Goal: Information Seeking & Learning: Learn about a topic

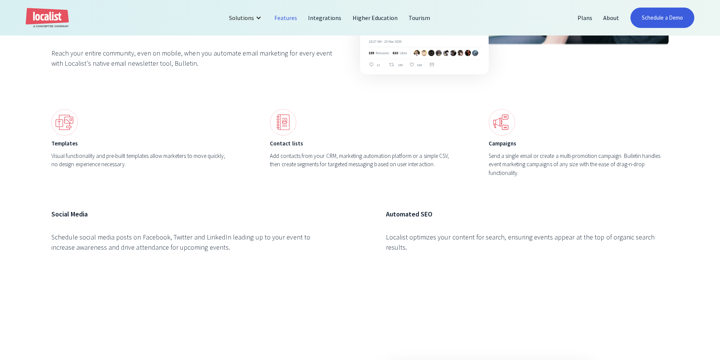
drag, startPoint x: 264, startPoint y: 270, endPoint x: 47, endPoint y: 203, distance: 227.7
click at [47, 203] on div "Digital Promotion Omnichannel event marketing, simplified. Emails Reach your en…" at bounding box center [360, 72] width 720 height 495
drag, startPoint x: 50, startPoint y: 202, endPoint x: 271, endPoint y: 254, distance: 227.2
click at [271, 254] on div "Digital Promotion Omnichannel event marketing, simplified. Emails Reach your en…" at bounding box center [360, 72] width 720 height 495
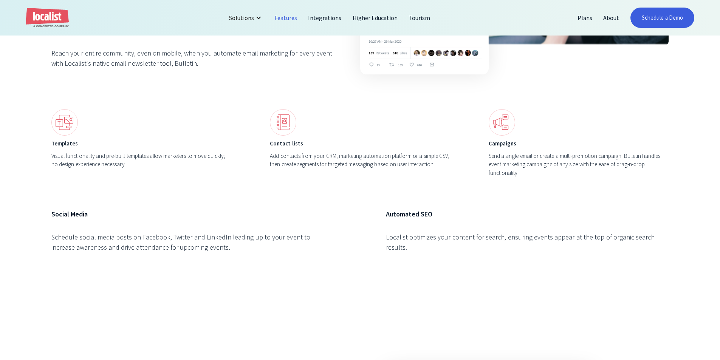
click at [271, 254] on div "Social Media Schedule social media posts on Facebook, Twitter and LinkedIn lead…" at bounding box center [192, 238] width 283 height 59
drag, startPoint x: 233, startPoint y: 243, endPoint x: 47, endPoint y: 206, distance: 189.8
click at [49, 206] on div "Digital Promotion Omnichannel event marketing, simplified. Emails Reach your en…" at bounding box center [360, 72] width 720 height 495
click at [47, 206] on div "Digital Promotion Omnichannel event marketing, simplified. Emails Reach your en…" at bounding box center [360, 72] width 720 height 495
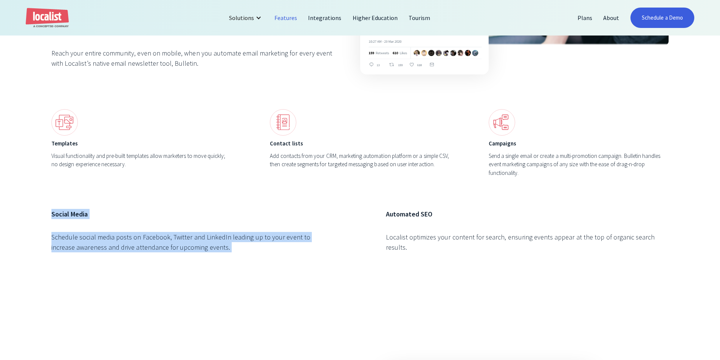
drag, startPoint x: 47, startPoint y: 206, endPoint x: 273, endPoint y: 288, distance: 240.7
click at [273, 288] on div "Digital Promotion Omnichannel event marketing, simplified. Emails Reach your en…" at bounding box center [360, 72] width 720 height 495
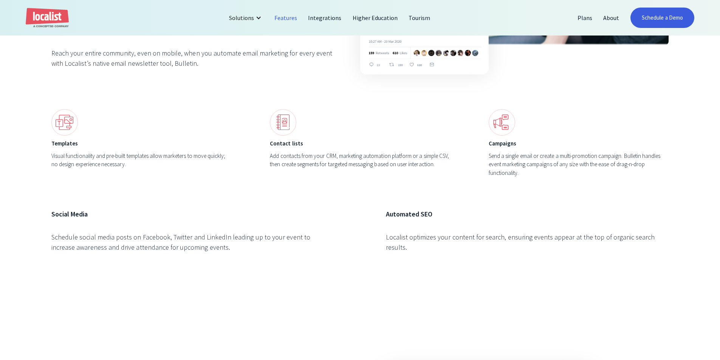
drag, startPoint x: 254, startPoint y: 274, endPoint x: 176, endPoint y: 183, distance: 119.3
click at [176, 183] on div "Digital Promotion Omnichannel event marketing, simplified. Emails Reach your en…" at bounding box center [360, 72] width 720 height 495
click at [176, 183] on div "Digital Promotion Omnichannel event marketing, simplified. Emails Reach your en…" at bounding box center [359, 72] width 617 height 392
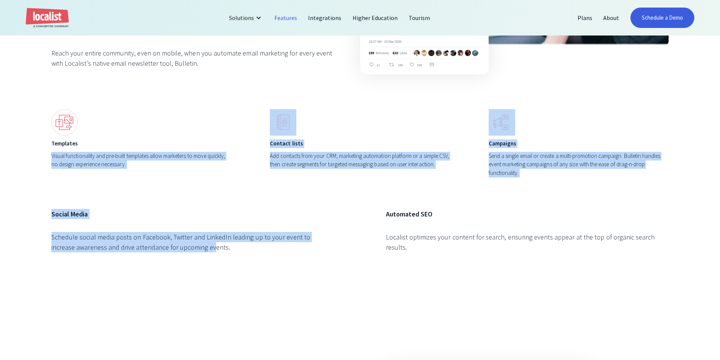
drag, startPoint x: 159, startPoint y: 203, endPoint x: 189, endPoint y: 262, distance: 66.5
click at [189, 262] on div "Digital Promotion Omnichannel event marketing, simplified. Emails Reach your en…" at bounding box center [359, 72] width 617 height 392
click at [189, 262] on div "Social Media Schedule social media posts on Facebook, Twitter and LinkedIn lead…" at bounding box center [192, 238] width 283 height 59
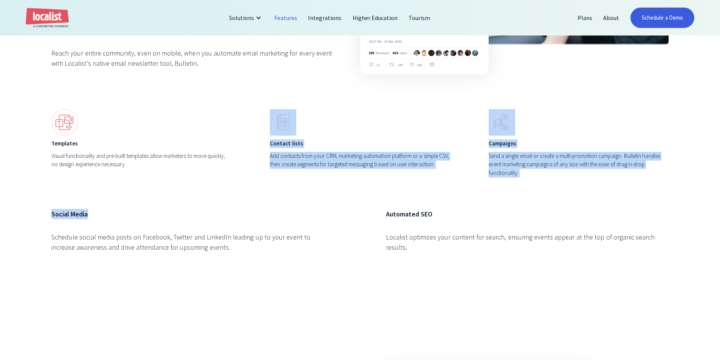
drag, startPoint x: 253, startPoint y: 192, endPoint x: 254, endPoint y: 122, distance: 70.0
click at [254, 122] on div "Digital Promotion Omnichannel event marketing, simplified. Emails Reach your en…" at bounding box center [359, 72] width 617 height 392
click at [388, 187] on div "Digital Promotion Omnichannel event marketing, simplified. Emails Reach your en…" at bounding box center [359, 72] width 617 height 392
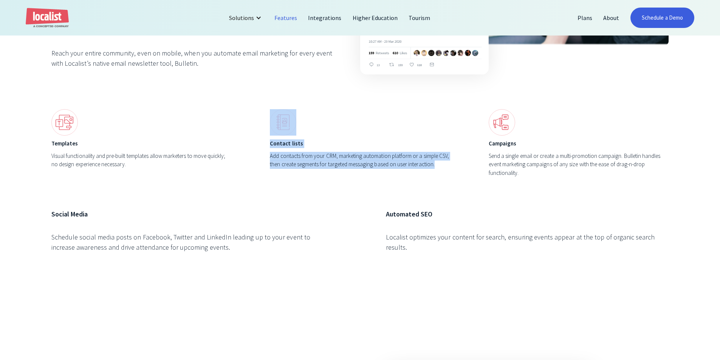
drag, startPoint x: 254, startPoint y: 111, endPoint x: 443, endPoint y: 170, distance: 197.9
click at [443, 170] on div "Templates Visual functionality and pre-built templates allow marketers to move …" at bounding box center [359, 146] width 617 height 74
click at [443, 170] on div "Contact lists Add contacts from your CRM, marketing automation platform or a si…" at bounding box center [360, 143] width 180 height 68
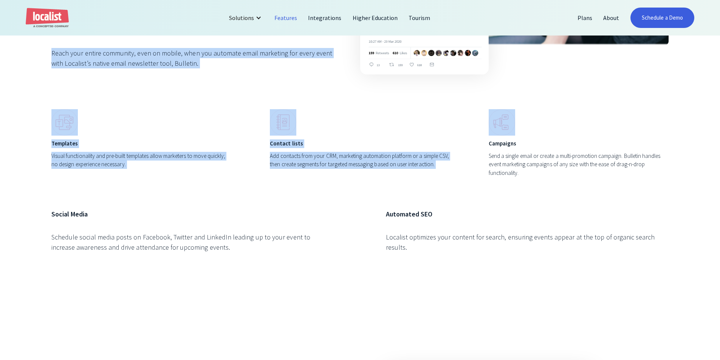
drag, startPoint x: 443, startPoint y: 170, endPoint x: 250, endPoint y: 93, distance: 208.2
click at [250, 93] on div "Digital Promotion Omnichannel event marketing, simplified. Emails Reach your en…" at bounding box center [359, 72] width 617 height 392
click at [249, 93] on div "Digital Promotion Omnichannel event marketing, simplified. Emails Reach your en…" at bounding box center [359, 72] width 617 height 392
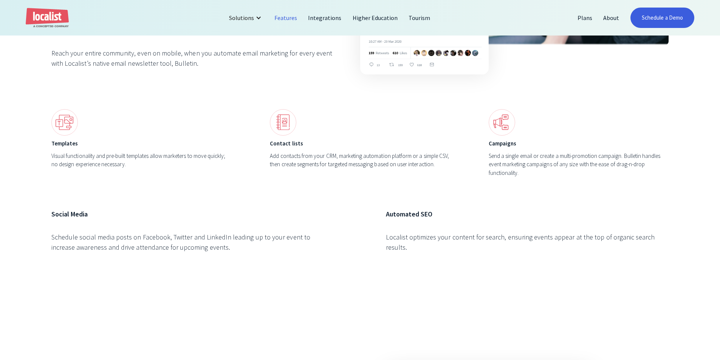
click at [43, 188] on div "Digital Promotion Omnichannel event marketing, simplified. Emails Reach your en…" at bounding box center [360, 72] width 720 height 495
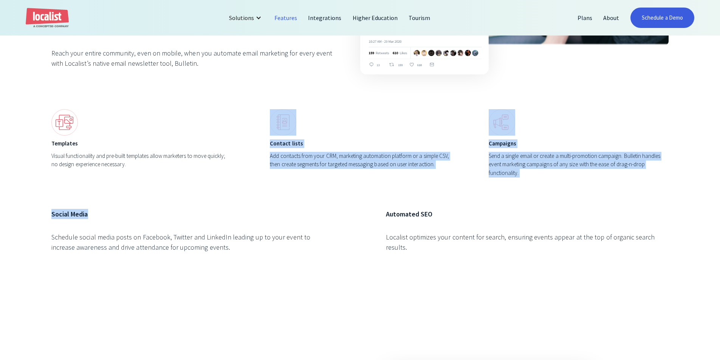
drag, startPoint x: 283, startPoint y: 171, endPoint x: 267, endPoint y: 99, distance: 73.7
click at [267, 99] on div "Digital Promotion Omnichannel event marketing, simplified. Emails Reach your en…" at bounding box center [359, 72] width 617 height 392
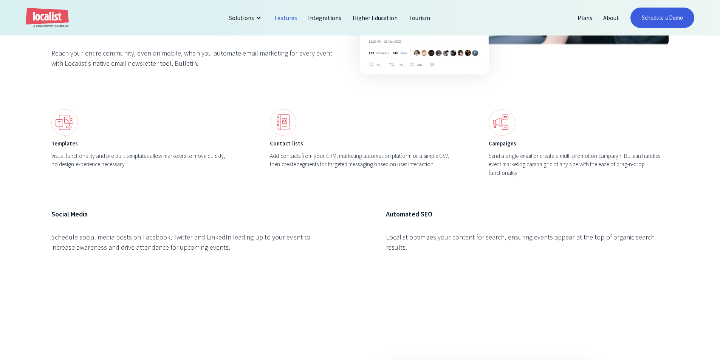
click at [316, 180] on div "Templates Visual functionality and pre-built templates allow marketers to move …" at bounding box center [359, 146] width 617 height 74
